Goal: Task Accomplishment & Management: Complete application form

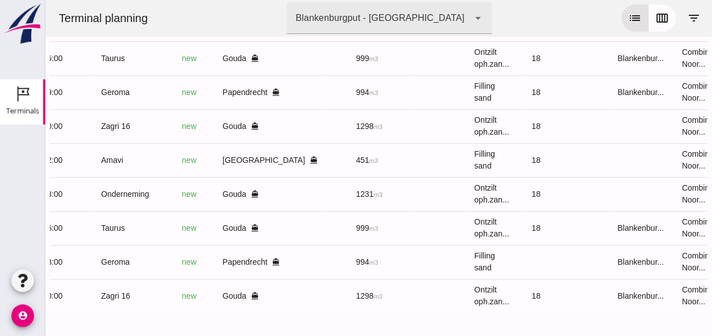
scroll to position [0, 300]
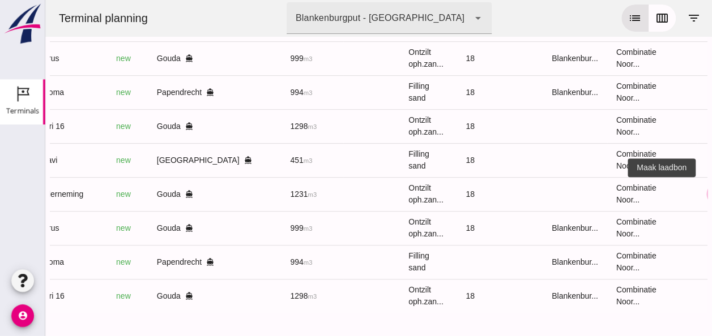
click at [711, 189] on icon "receipt_long" at bounding box center [718, 194] width 10 height 10
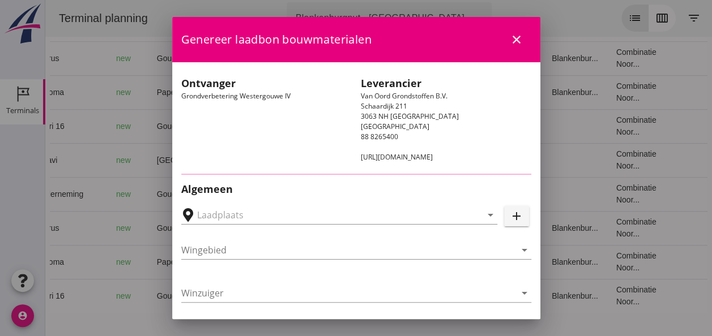
type input "Loswal Fa. J. Bos&Zonen, [GEOGRAPHIC_DATA]"
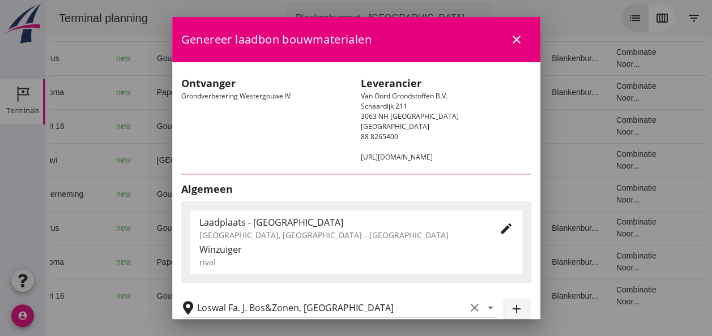
type input "Onderneming"
type input "[PERSON_NAME]"
type input "1231"
type input "Ontzilt oph.zand [75] (6120)"
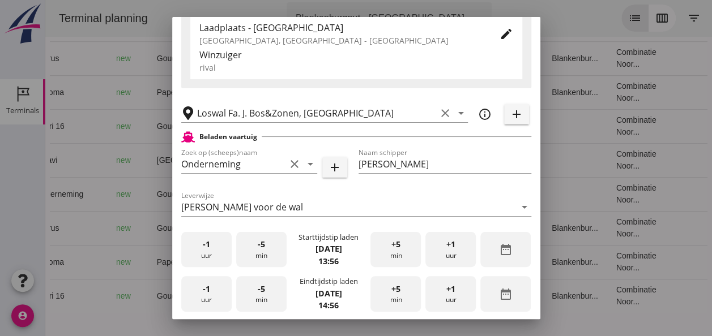
scroll to position [227, 0]
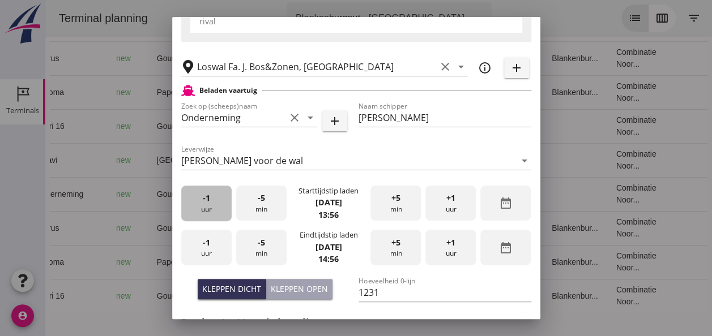
click at [199, 208] on div "-1 uur" at bounding box center [206, 204] width 50 height 36
click at [251, 205] on div "-5 min" at bounding box center [261, 204] width 50 height 36
click at [250, 205] on div "-5 min" at bounding box center [261, 204] width 50 height 36
click at [203, 255] on div "-1 uur" at bounding box center [206, 248] width 50 height 36
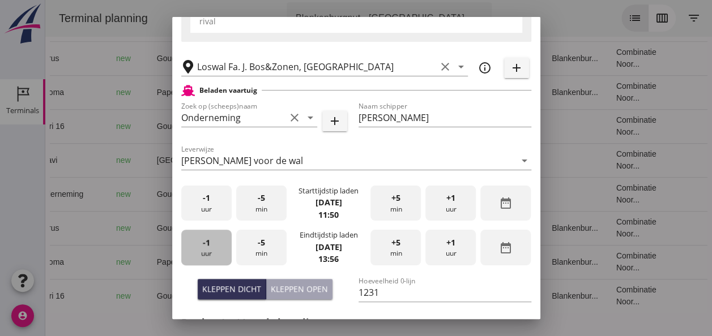
click at [203, 255] on div "-1 uur" at bounding box center [206, 248] width 50 height 36
click at [263, 243] on div "-5 min" at bounding box center [261, 248] width 50 height 36
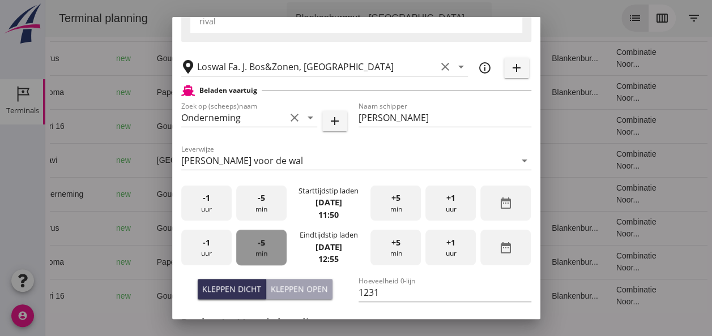
click at [263, 243] on div "-5 min" at bounding box center [261, 248] width 50 height 36
click at [282, 285] on div "Kleppen open" at bounding box center [299, 289] width 57 height 12
type input "1003"
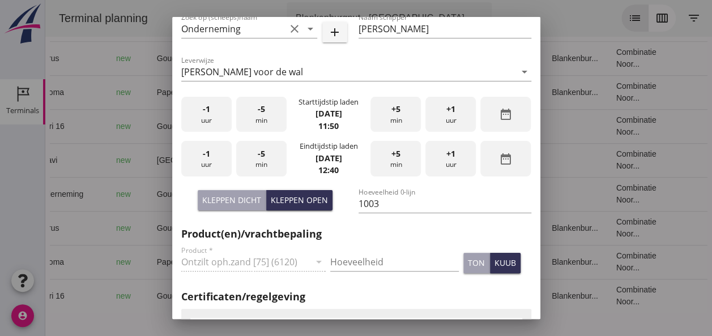
scroll to position [396, 0]
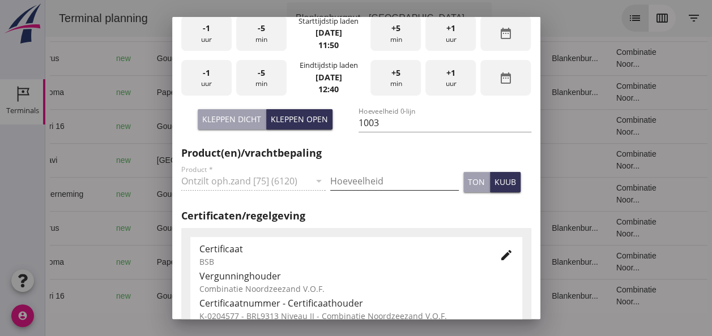
click at [353, 181] on input "Hoeveelheid" at bounding box center [394, 181] width 129 height 18
type input "1003"
click at [495, 177] on div "kuub" at bounding box center [505, 182] width 22 height 12
click at [502, 251] on icon "edit" at bounding box center [507, 256] width 14 height 14
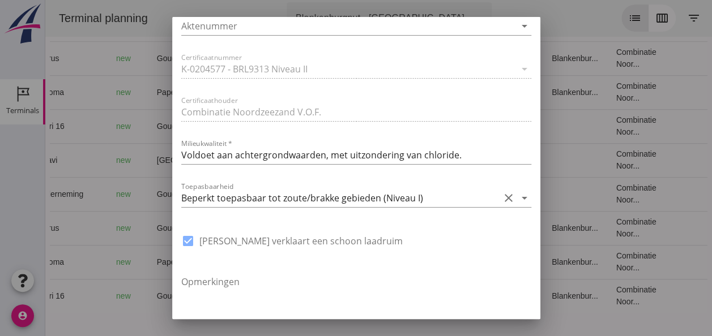
scroll to position [793, 0]
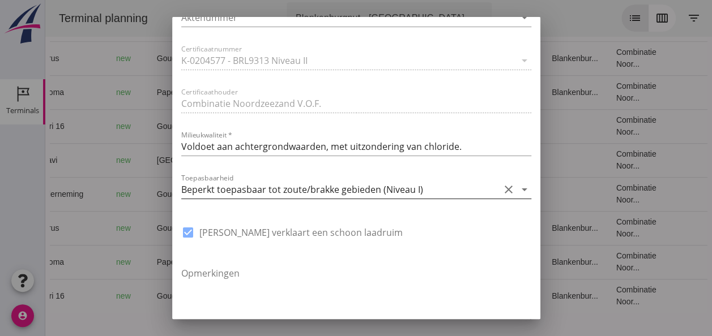
click at [518, 188] on icon "arrow_drop_down" at bounding box center [525, 190] width 14 height 14
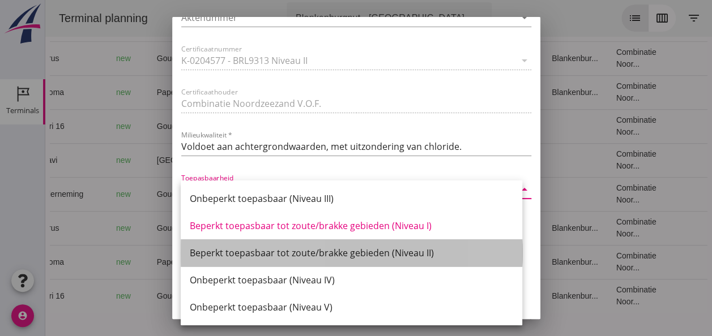
click at [432, 252] on div "Beperkt toepasbaar tot zoute/brakke gebieden (Niveau II)" at bounding box center [351, 253] width 323 height 14
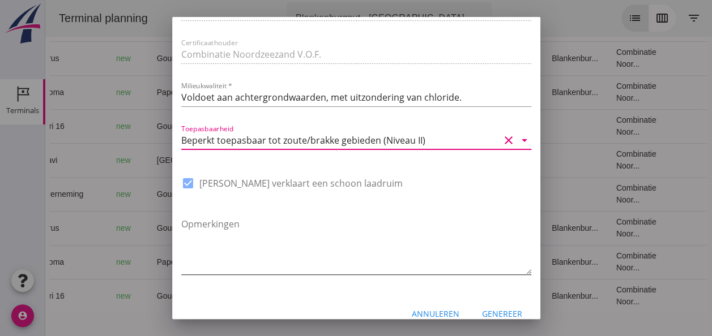
scroll to position [858, 0]
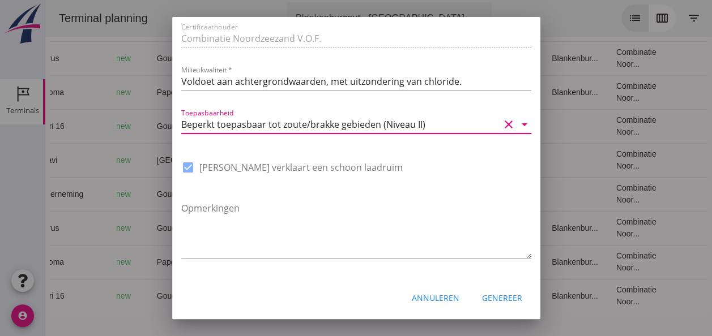
click at [495, 300] on div "Genereer" at bounding box center [502, 298] width 40 height 12
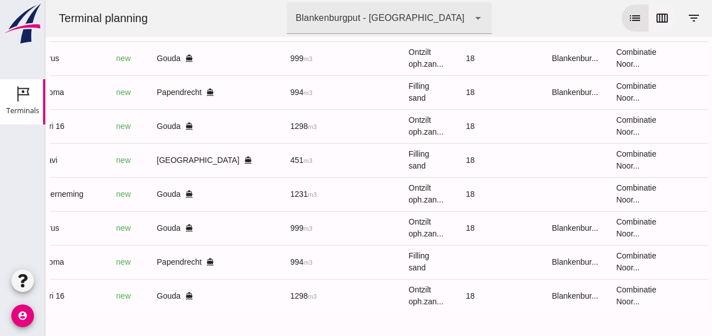
click at [655, 20] on icon "calendar_view_week" at bounding box center [662, 18] width 14 height 14
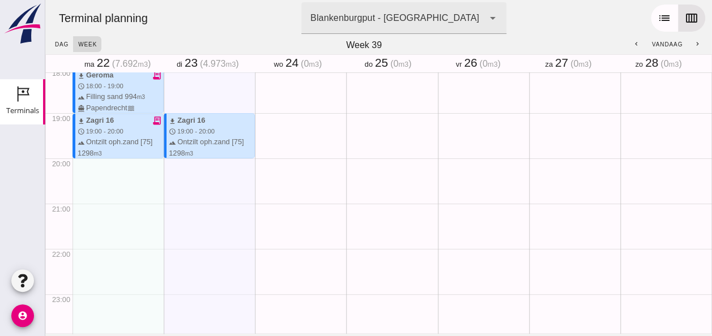
scroll to position [825, 0]
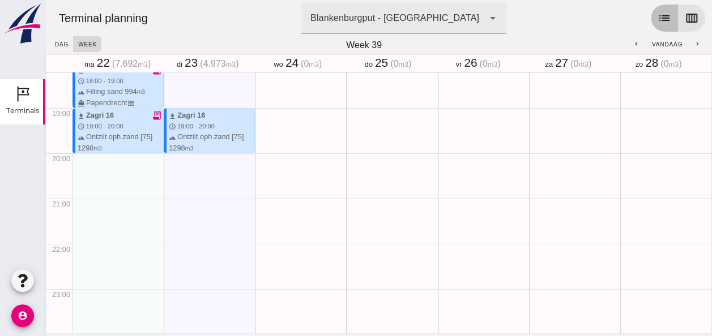
click at [658, 22] on icon "list" at bounding box center [665, 18] width 14 height 14
